Goal: Transaction & Acquisition: Download file/media

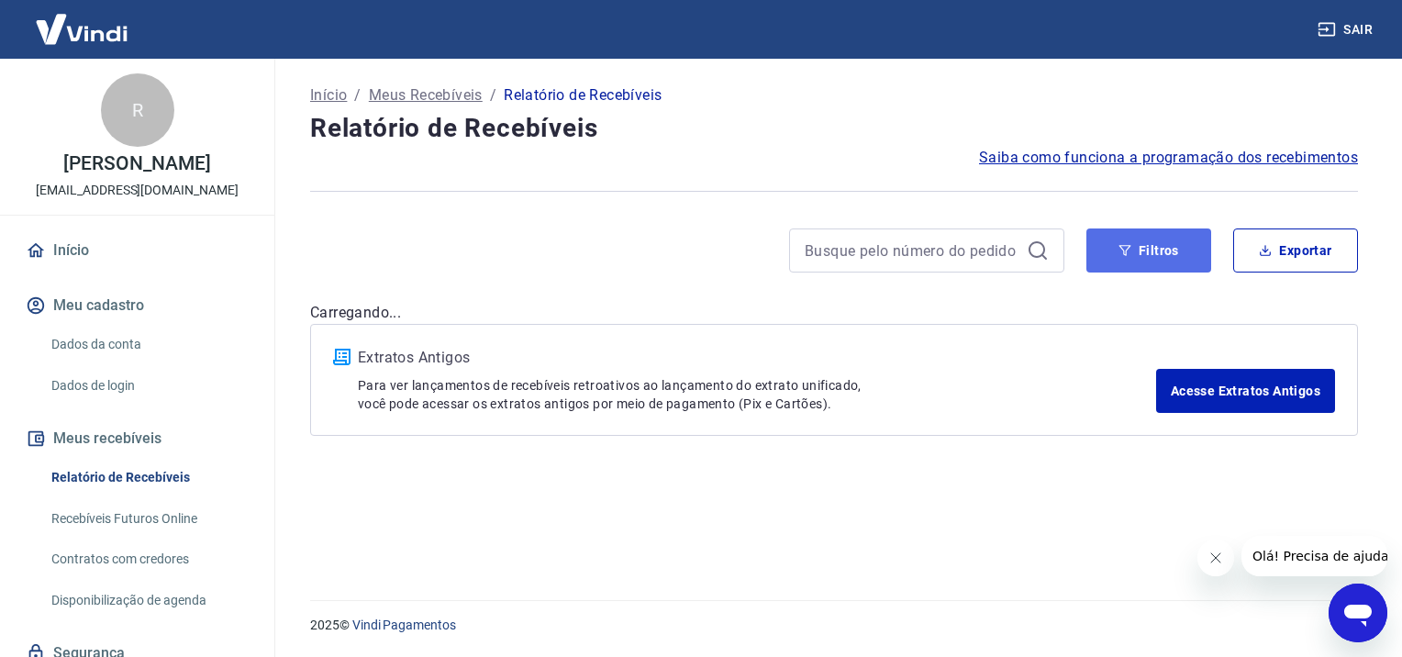
click at [1155, 246] on button "Filtros" at bounding box center [1148, 250] width 125 height 44
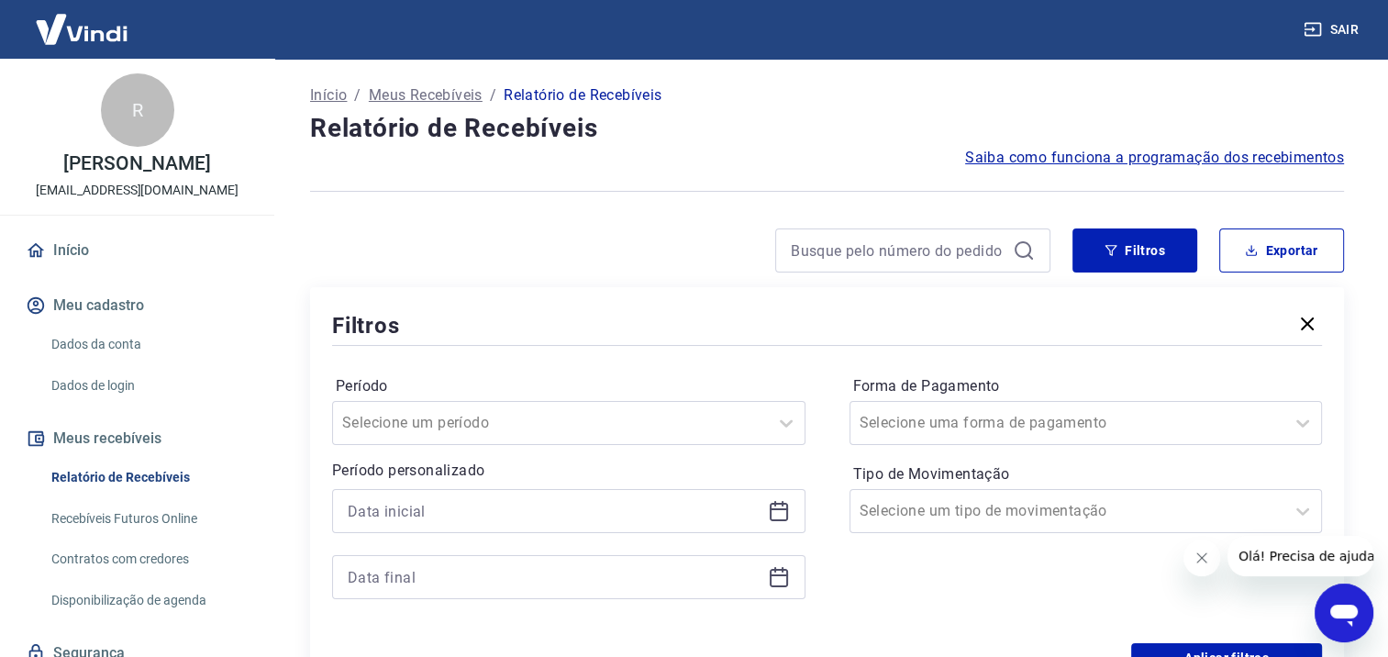
click at [800, 514] on div at bounding box center [568, 511] width 473 height 44
click at [773, 523] on div at bounding box center [568, 511] width 473 height 44
click at [779, 514] on icon at bounding box center [779, 511] width 22 height 22
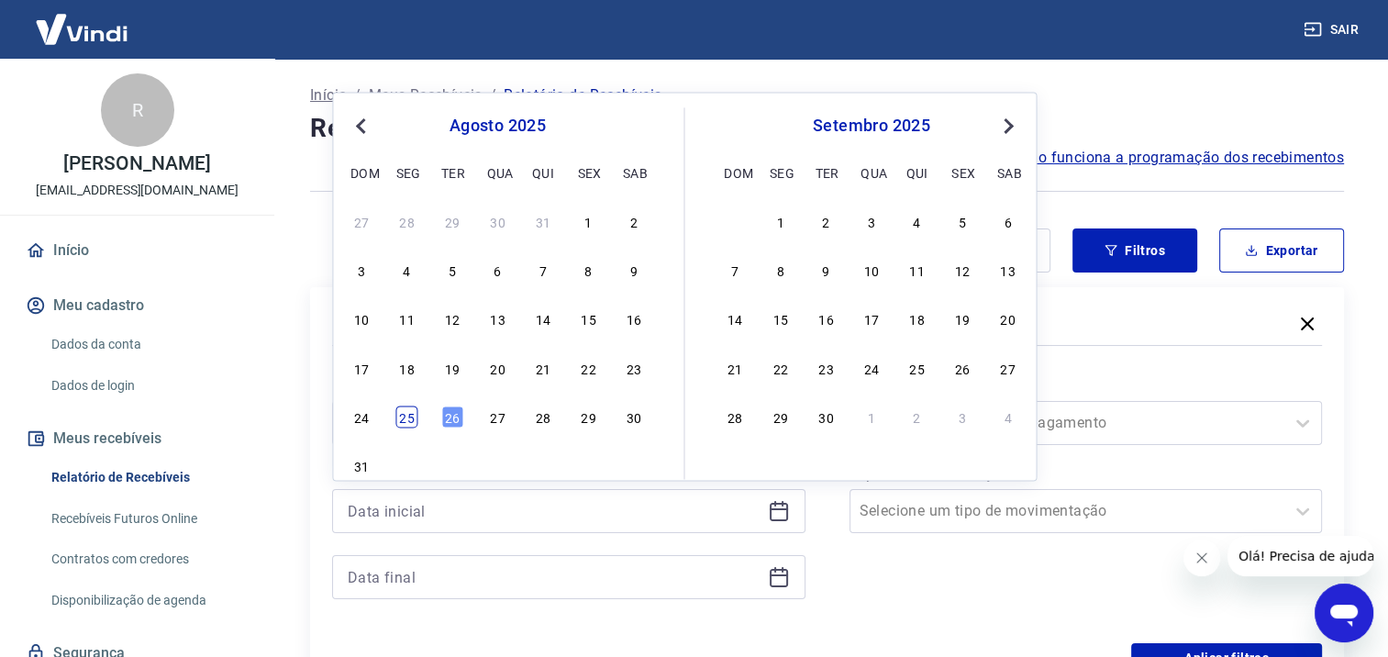
click at [396, 417] on div "25" at bounding box center [407, 417] width 22 height 22
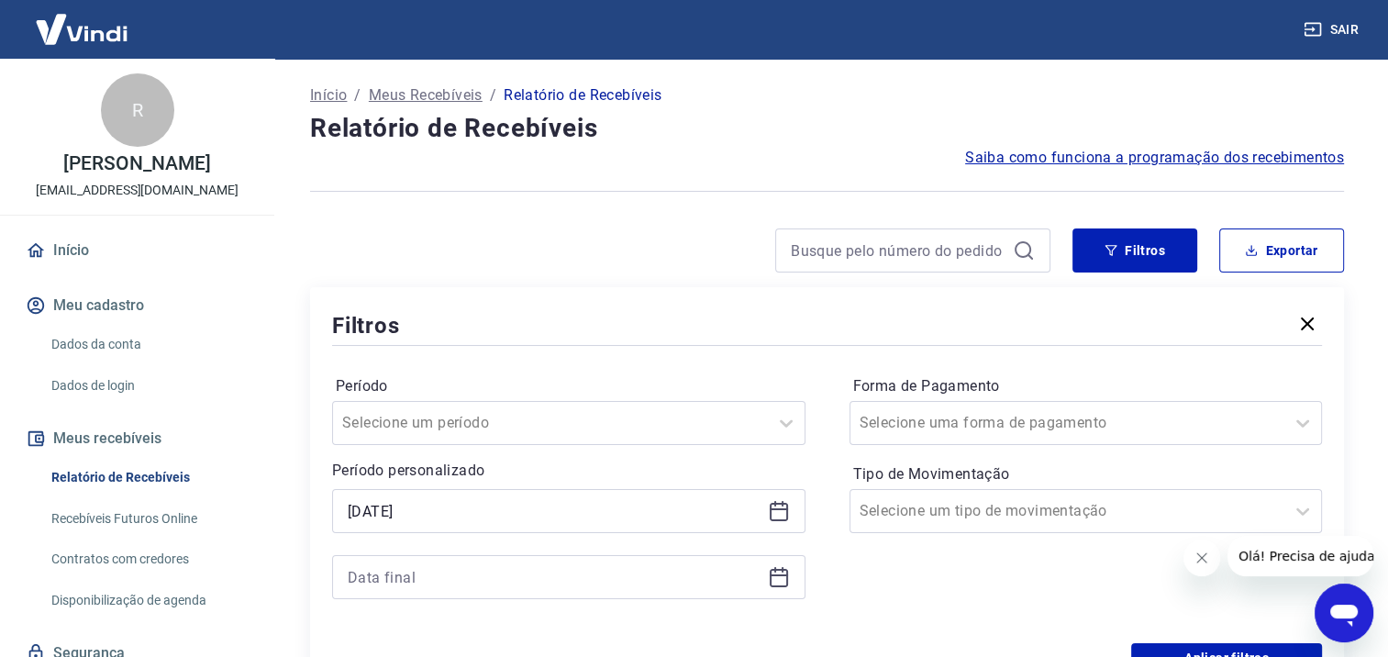
type input "25/08/2025"
click at [778, 580] on icon at bounding box center [779, 577] width 22 height 22
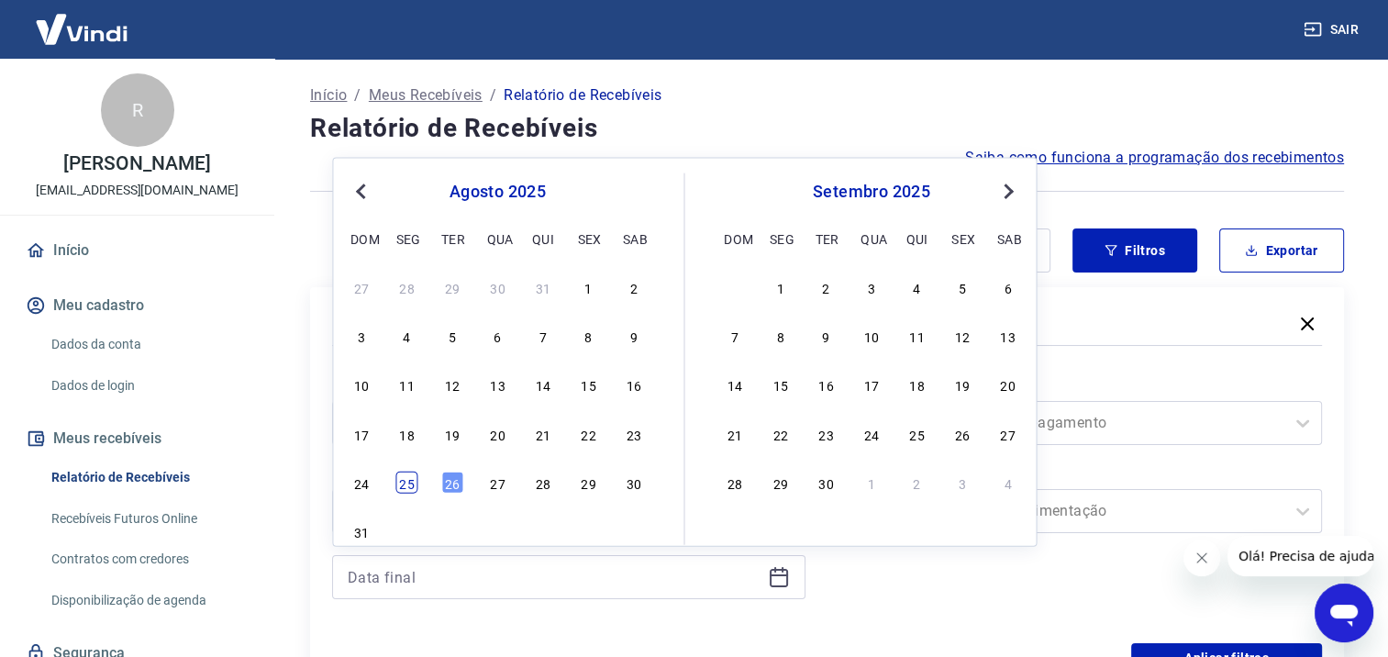
click at [402, 485] on div "25" at bounding box center [407, 483] width 22 height 22
type input "25/08/2025"
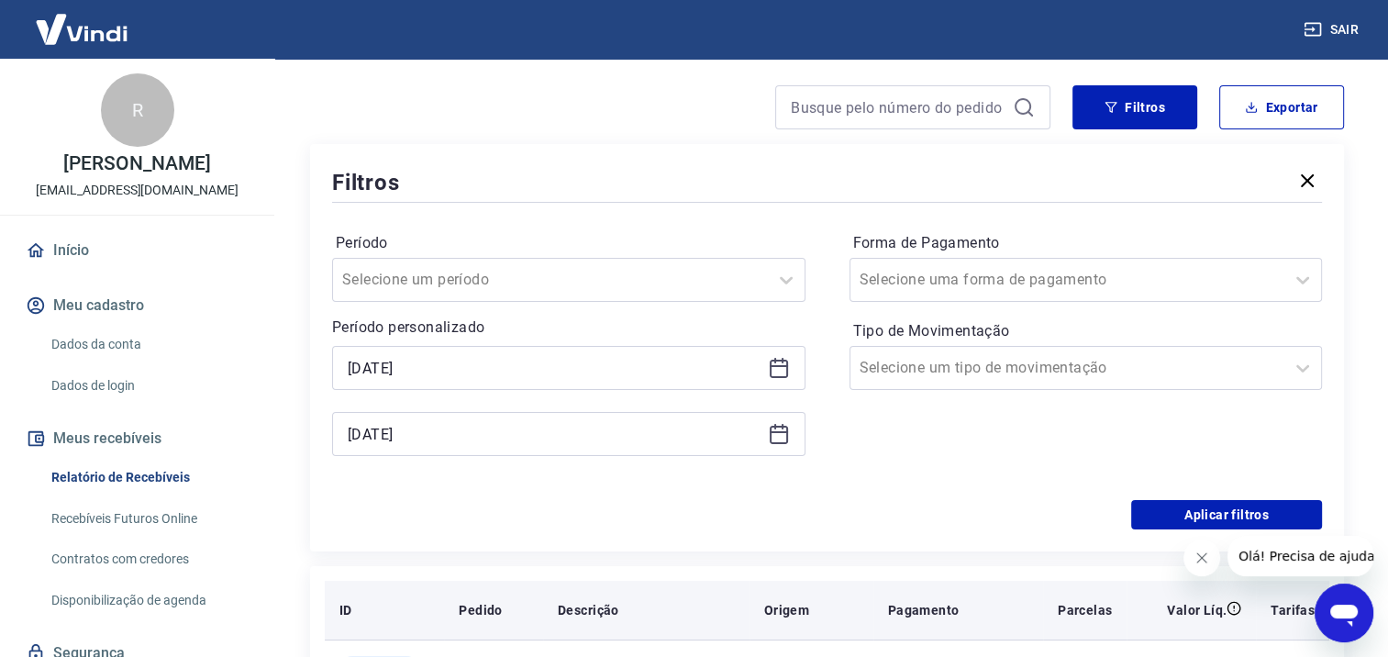
scroll to position [184, 0]
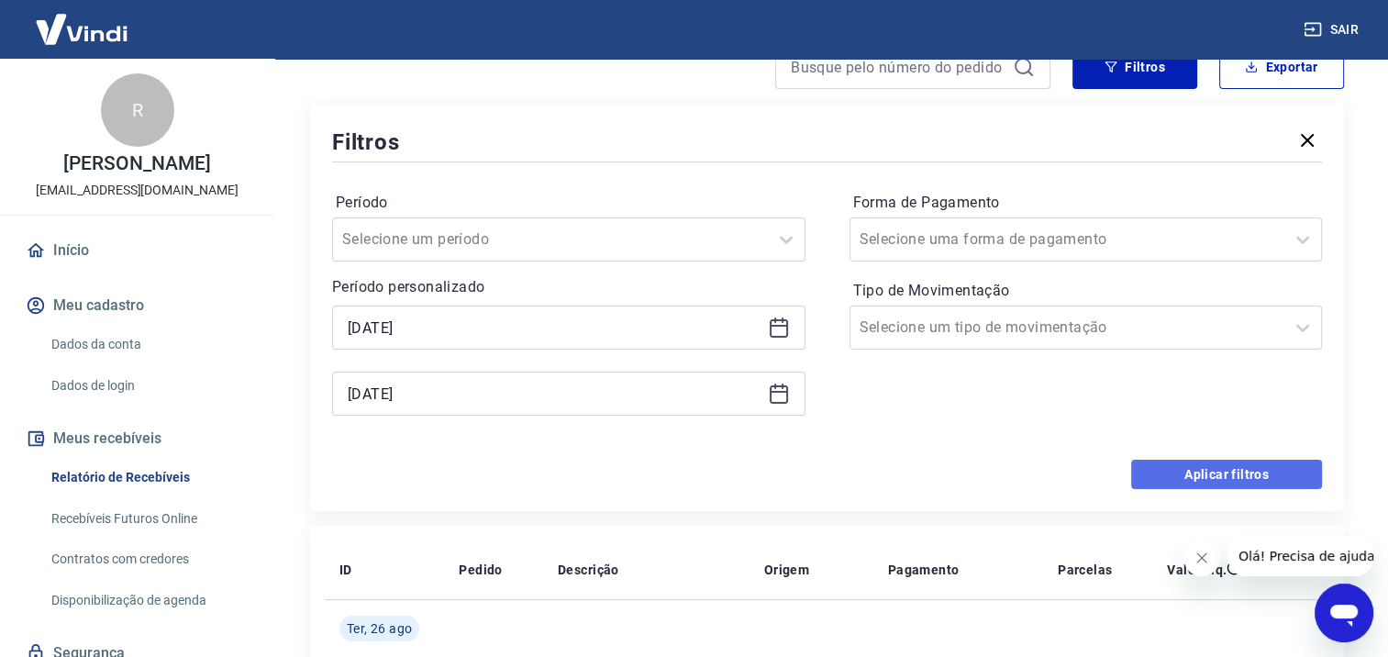
click at [1163, 477] on button "Aplicar filtros" at bounding box center [1226, 474] width 191 height 29
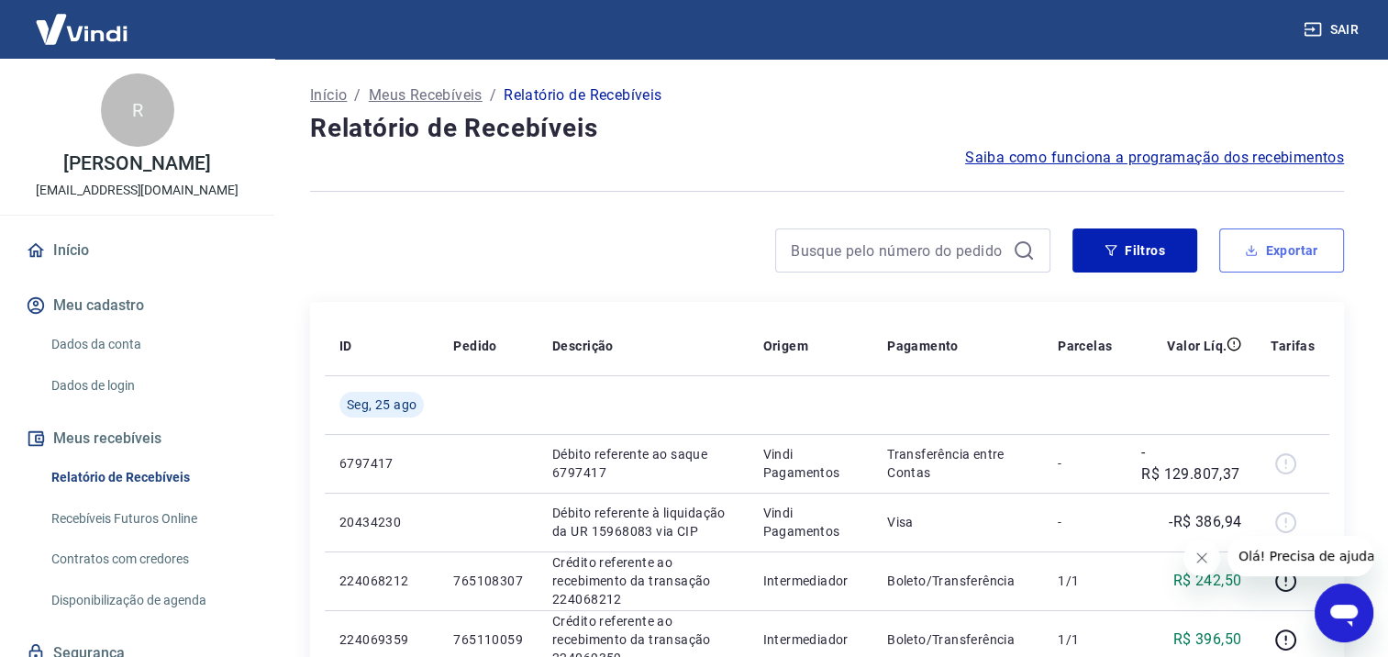
click at [1256, 250] on icon "button" at bounding box center [1251, 250] width 13 height 13
type input "25/08/2025"
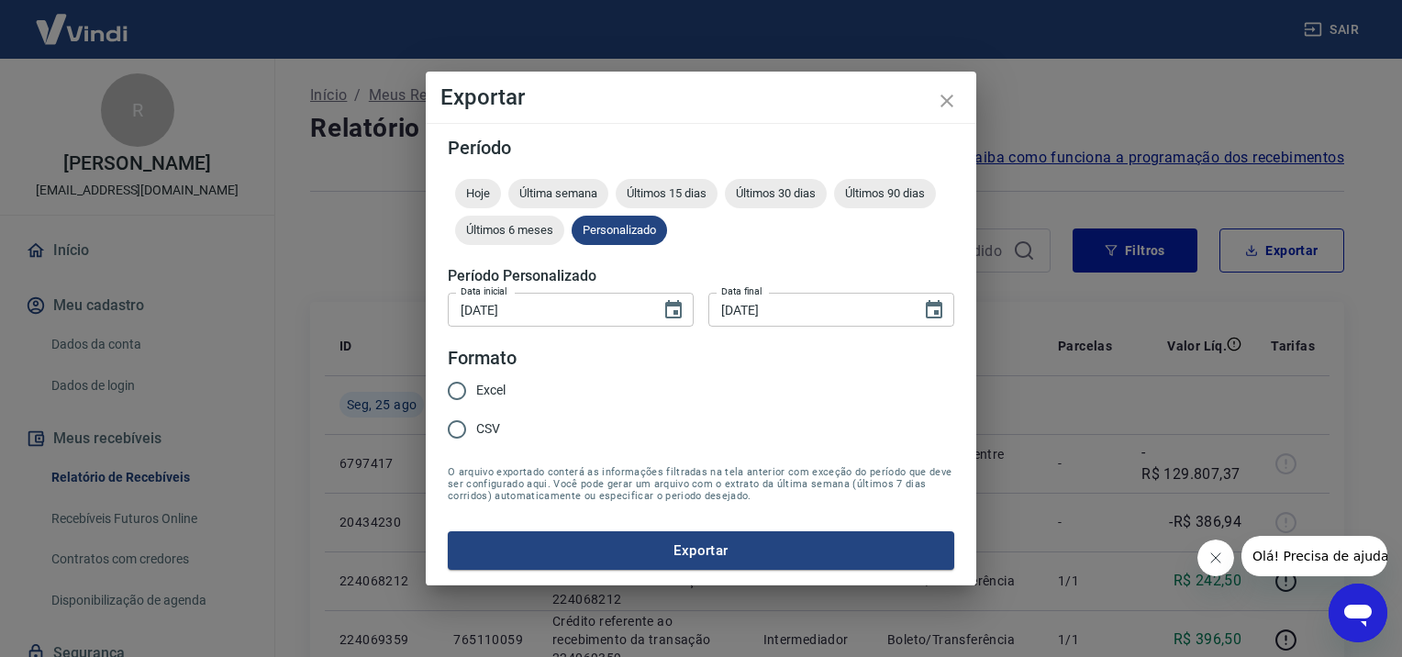
click at [464, 386] on input "Excel" at bounding box center [457, 391] width 39 height 39
radio input "true"
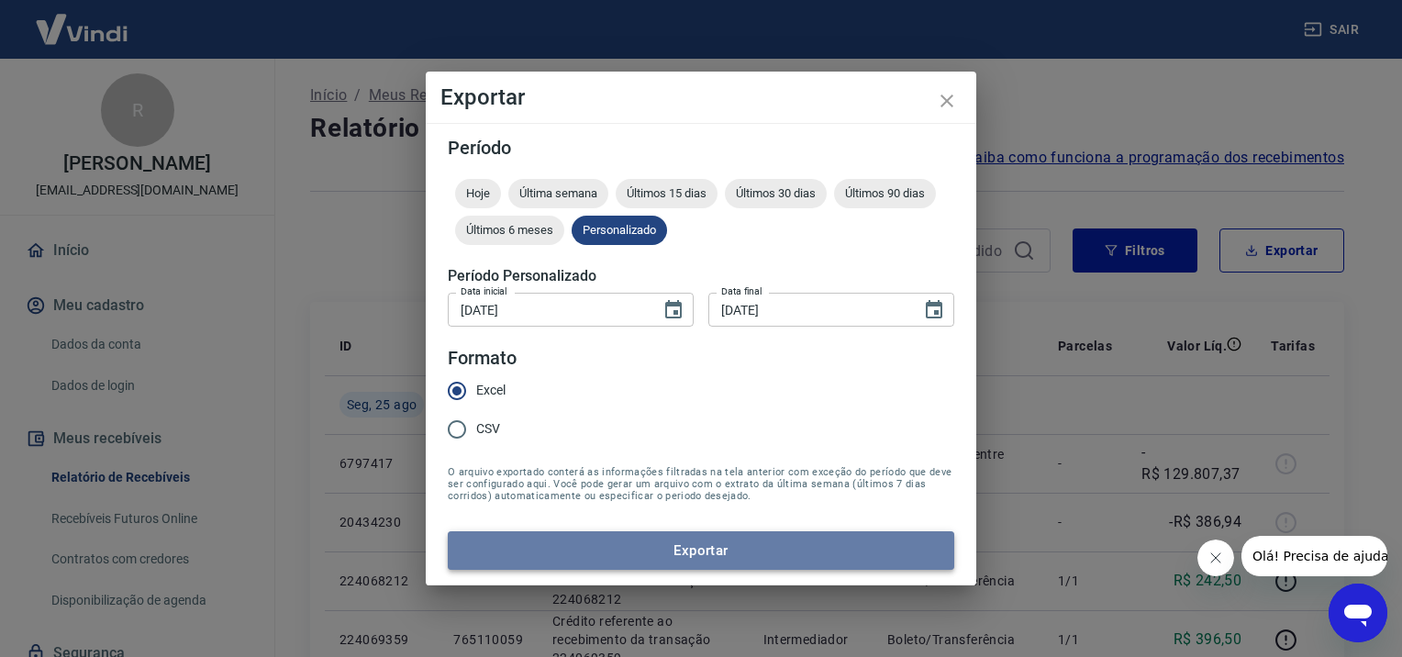
click at [612, 553] on button "Exportar" at bounding box center [701, 550] width 506 height 39
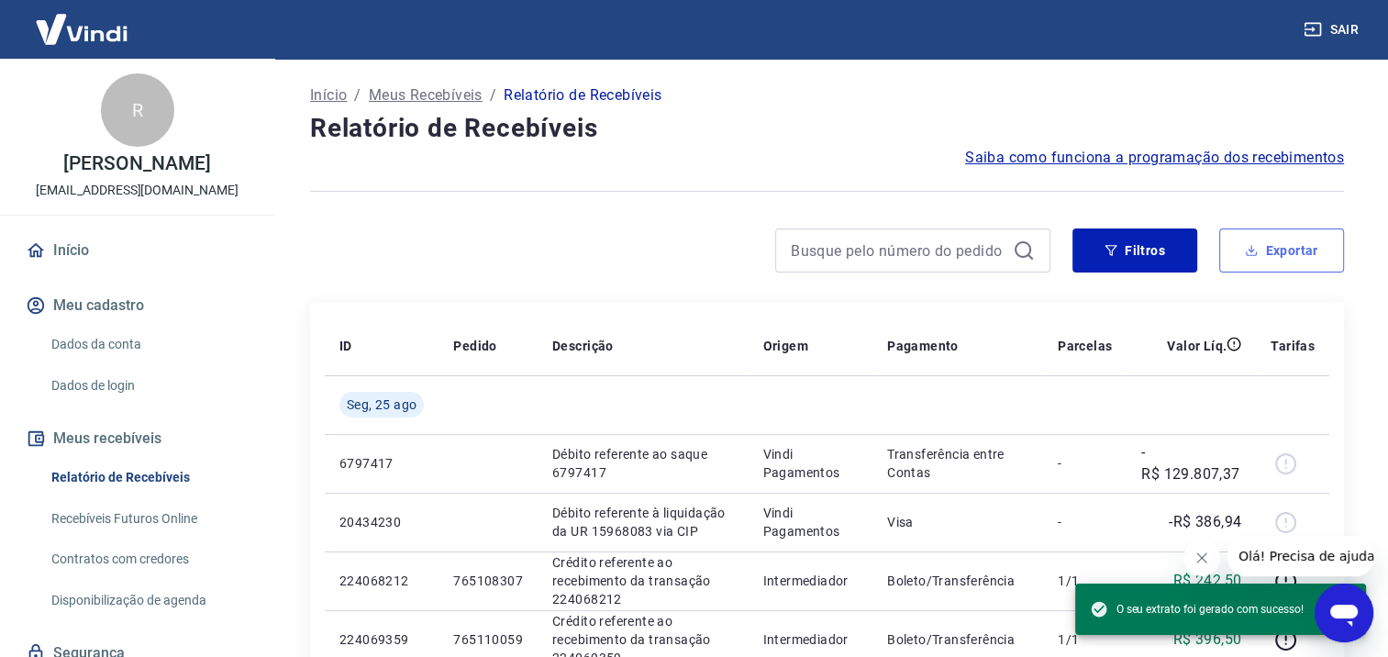
click at [1297, 256] on button "Exportar" at bounding box center [1281, 250] width 125 height 44
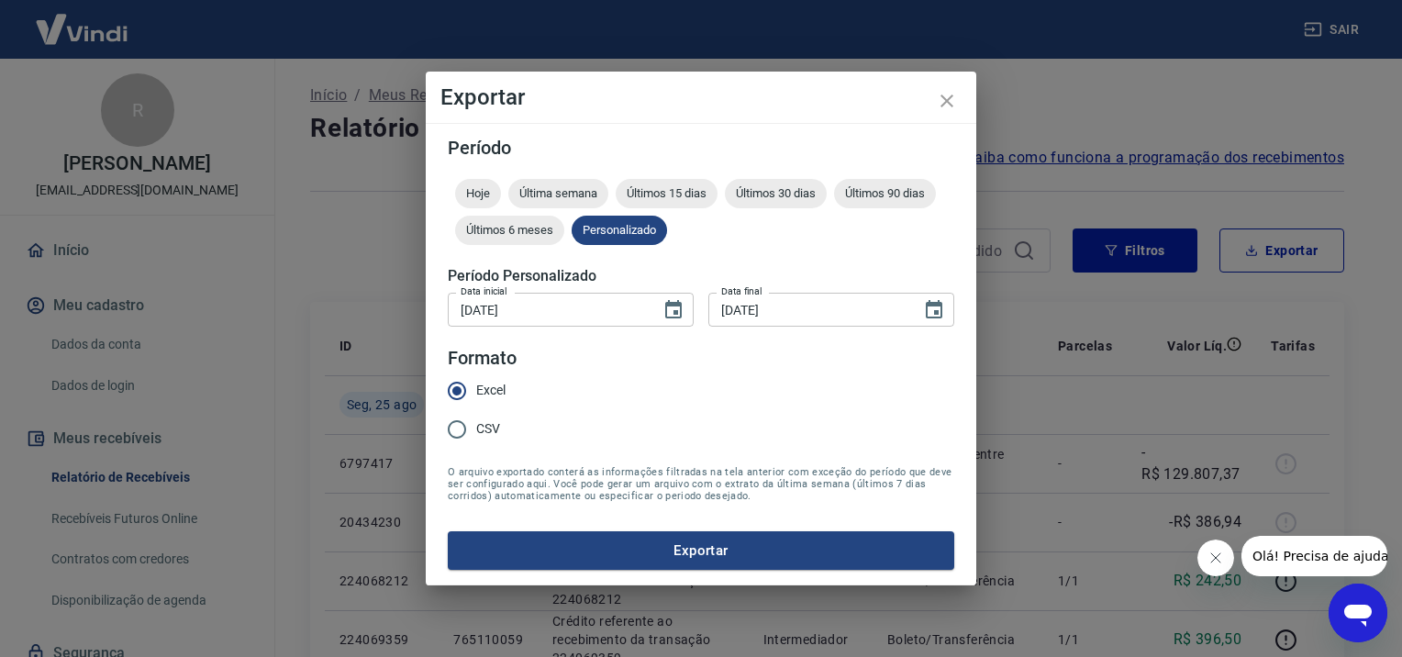
click at [468, 429] on input "CSV" at bounding box center [457, 429] width 39 height 39
radio input "true"
click at [601, 553] on button "Exportar" at bounding box center [701, 550] width 506 height 39
